Goal: Task Accomplishment & Management: Use online tool/utility

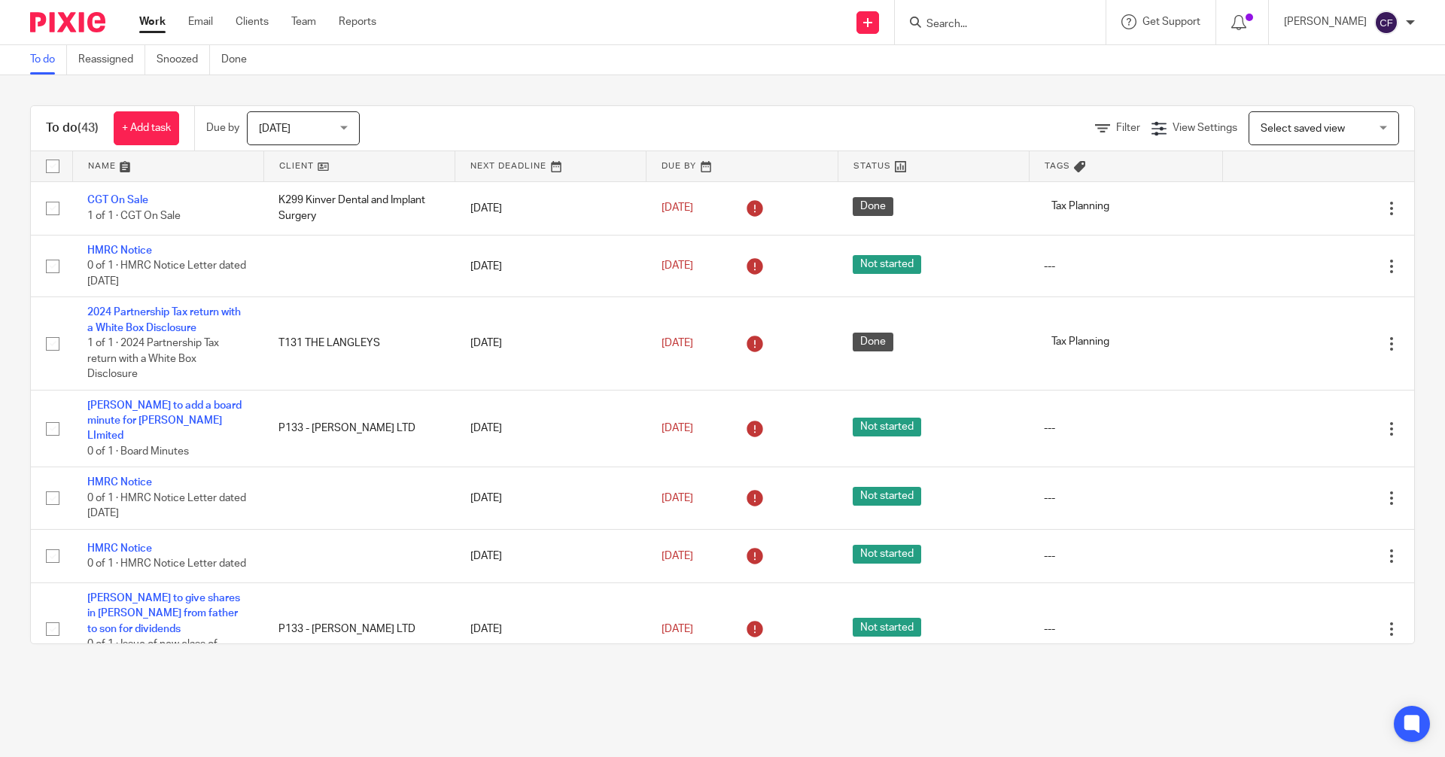
drag, startPoint x: 0, startPoint y: 0, endPoint x: 965, endPoint y: 26, distance: 965.4
click at [965, 26] on input "Search" at bounding box center [992, 25] width 135 height 14
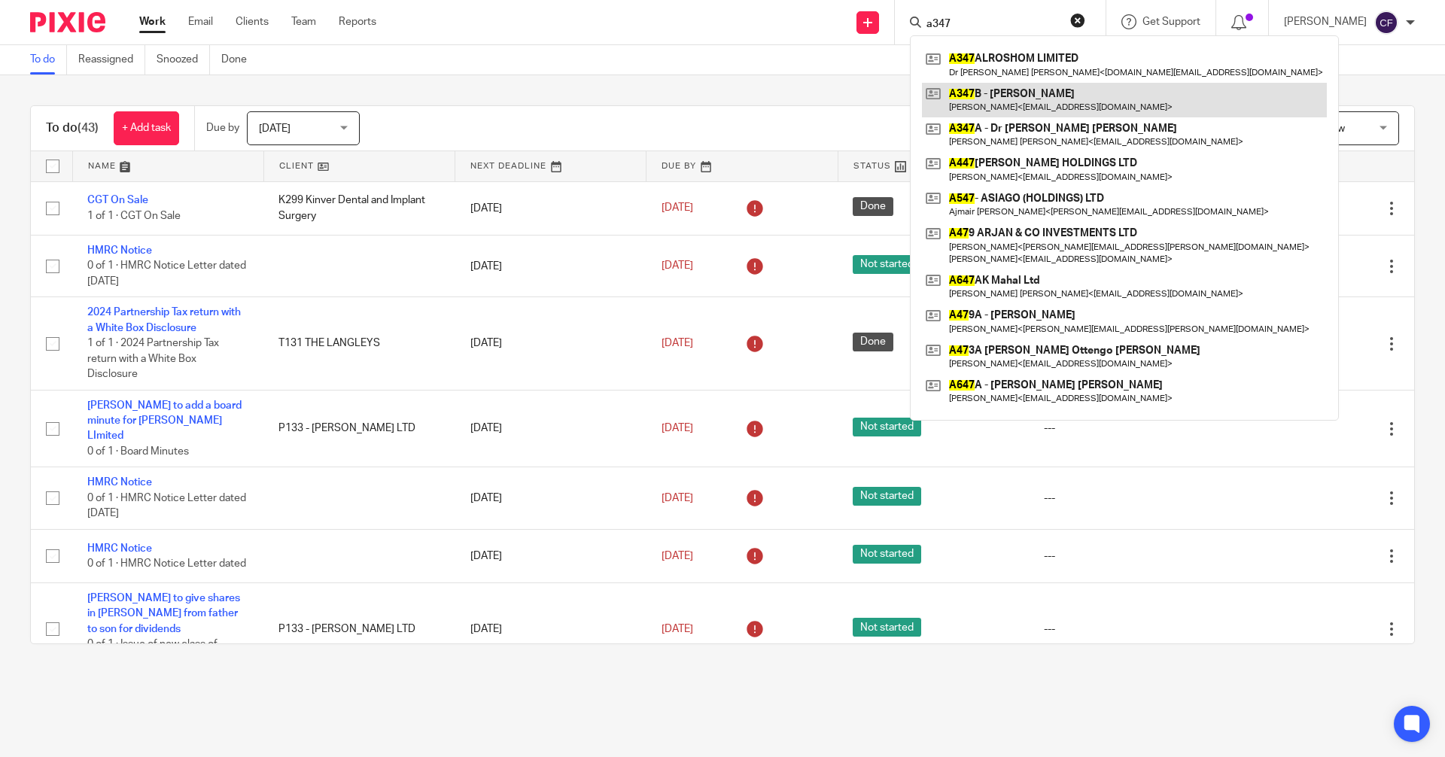
type input "a347"
click at [1031, 102] on link at bounding box center [1124, 100] width 405 height 35
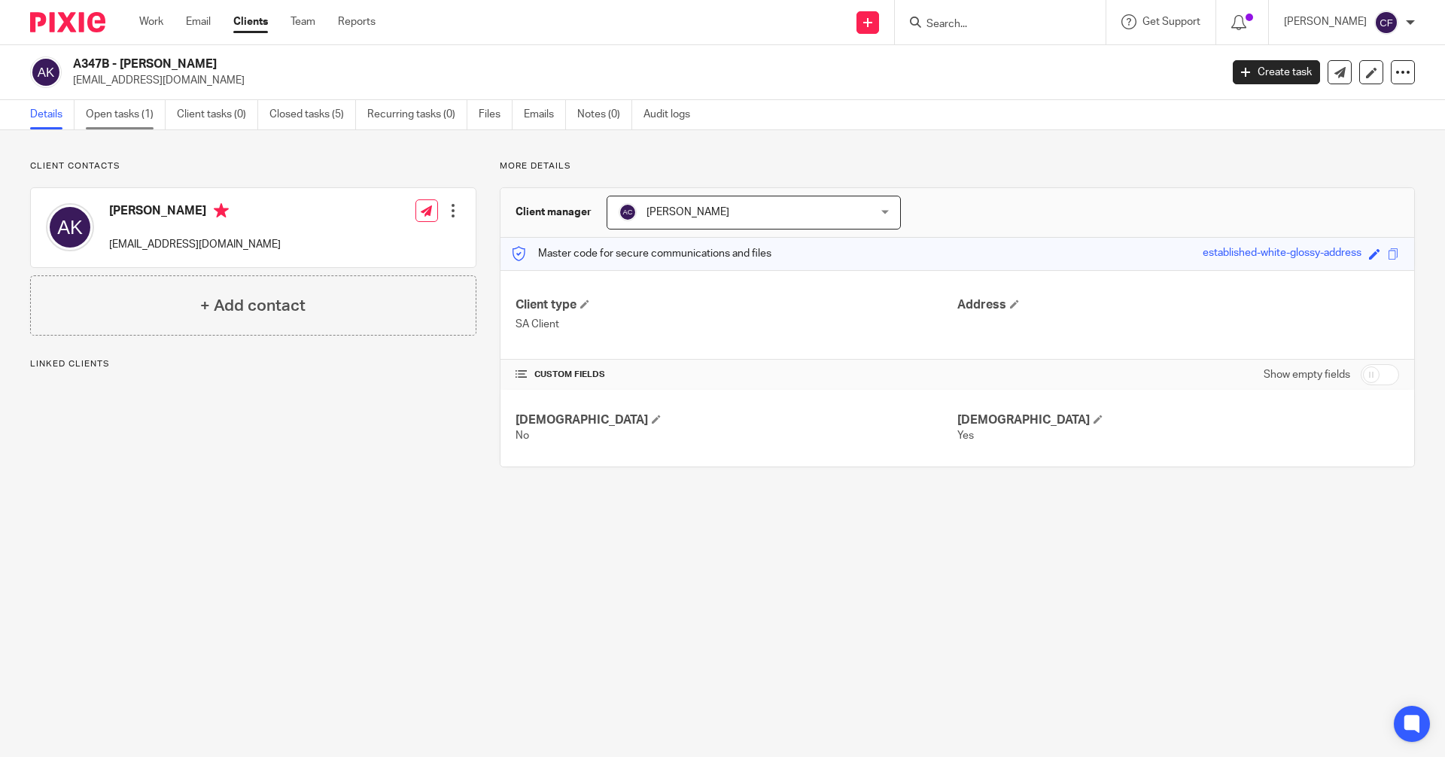
click at [139, 115] on link "Open tasks (1)" at bounding box center [126, 114] width 80 height 29
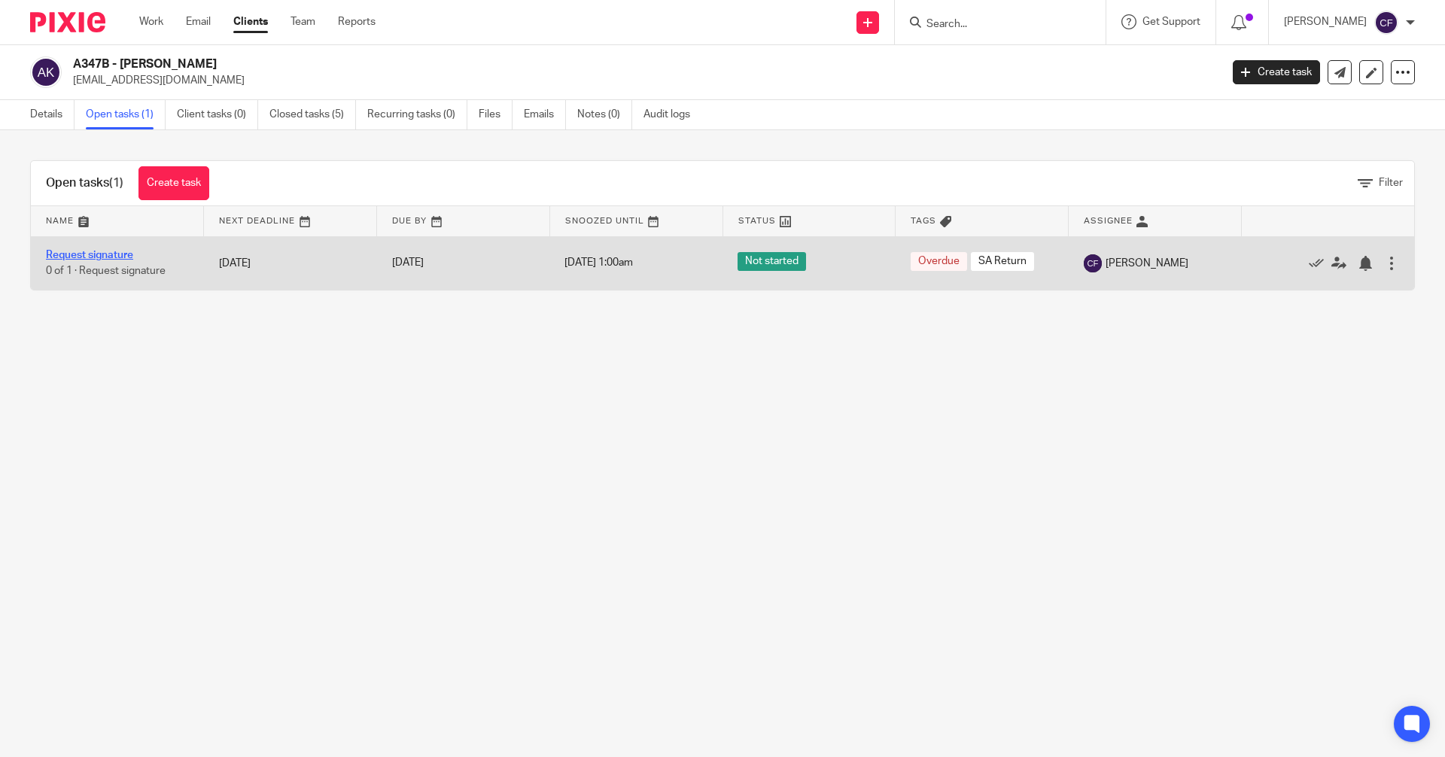
click at [103, 252] on link "Request signature" at bounding box center [89, 255] width 87 height 11
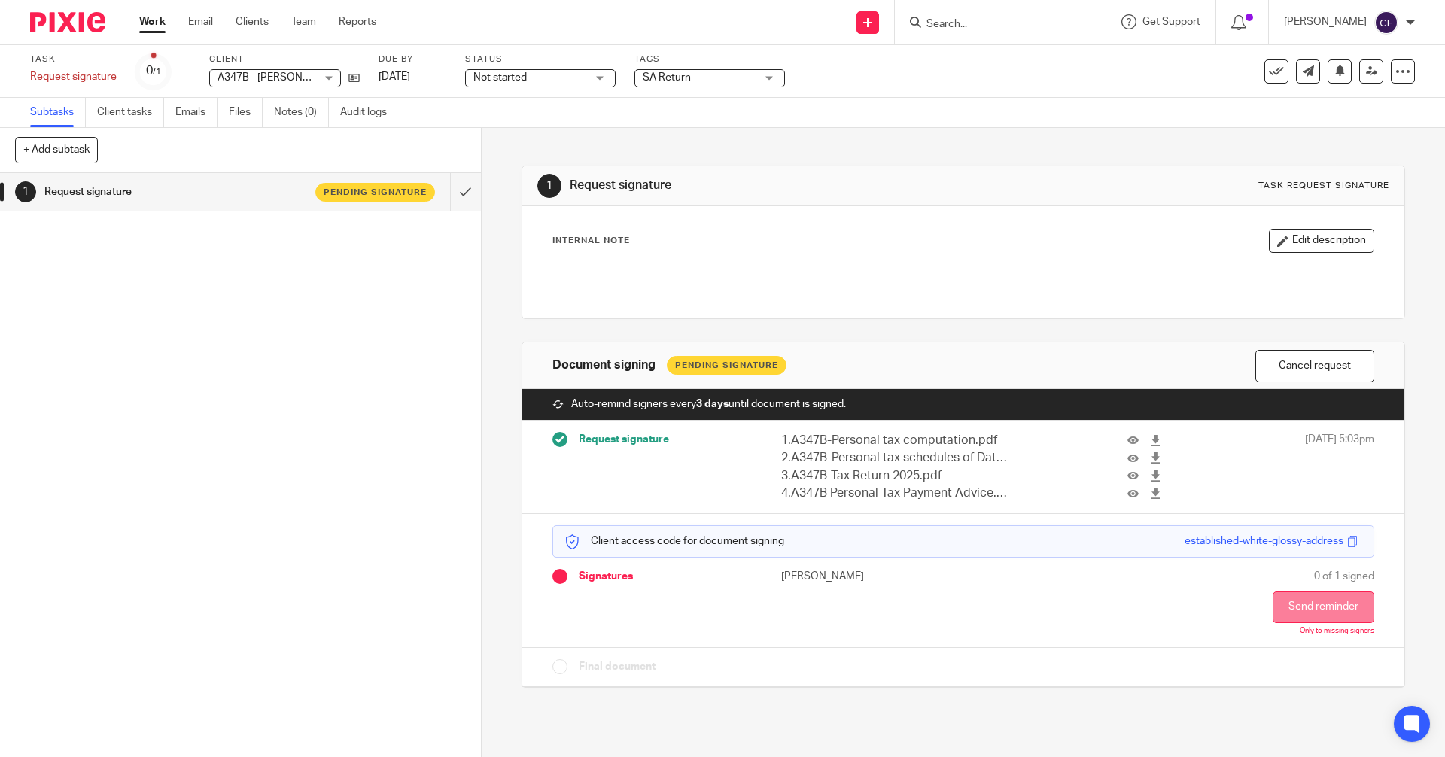
click at [1286, 601] on button "Send reminder" at bounding box center [1324, 608] width 102 height 32
